Goal: Transaction & Acquisition: Purchase product/service

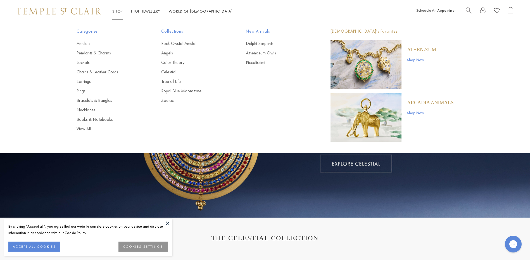
click at [118, 13] on link "Shop Shop" at bounding box center [117, 11] width 10 height 5
click at [82, 91] on link "Rings" at bounding box center [108, 91] width 62 height 6
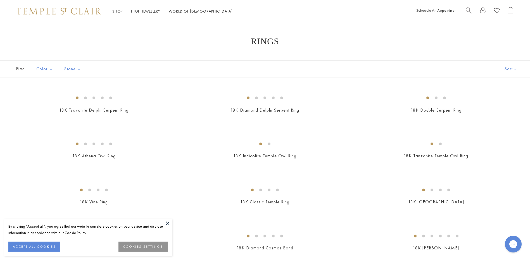
click at [46, 247] on button "ACCEPT ALL COOKIES" at bounding box center [34, 247] width 52 height 10
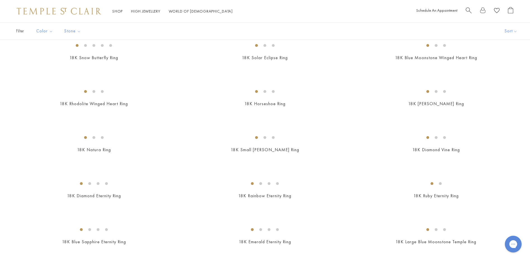
scroll to position [419, 0]
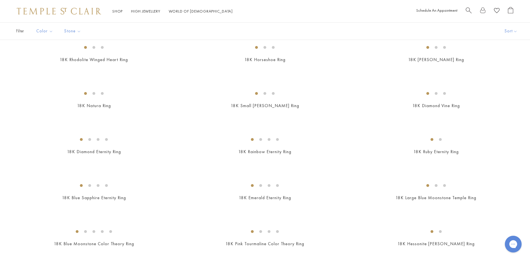
click at [0, 0] on img at bounding box center [0, 0] width 0 height 0
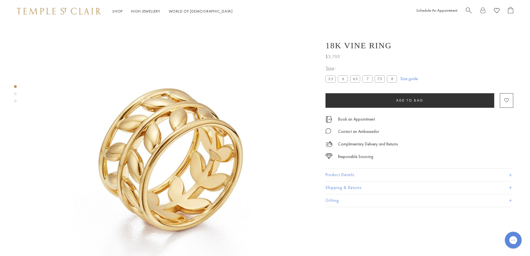
click at [392, 79] on label "8" at bounding box center [392, 78] width 10 height 7
